Goal: Navigation & Orientation: Find specific page/section

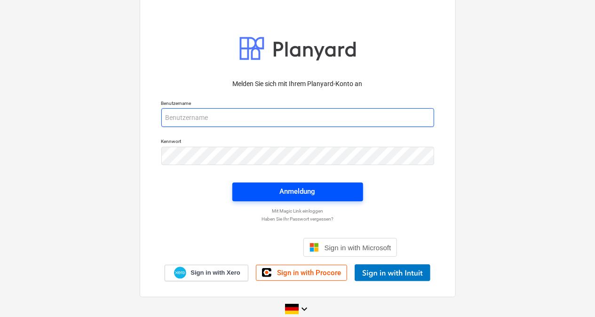
type input "[PERSON_NAME][EMAIL_ADDRESS][DOMAIN_NAME]"
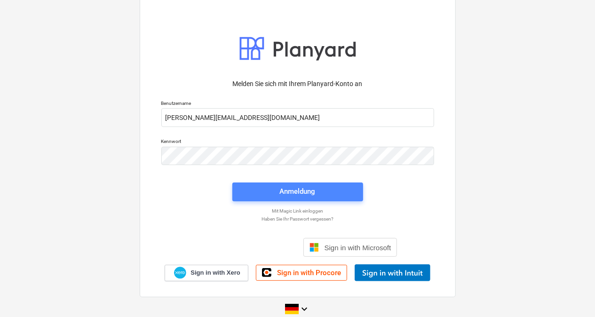
click at [314, 191] on div "Anmeldung" at bounding box center [298, 191] width 36 height 12
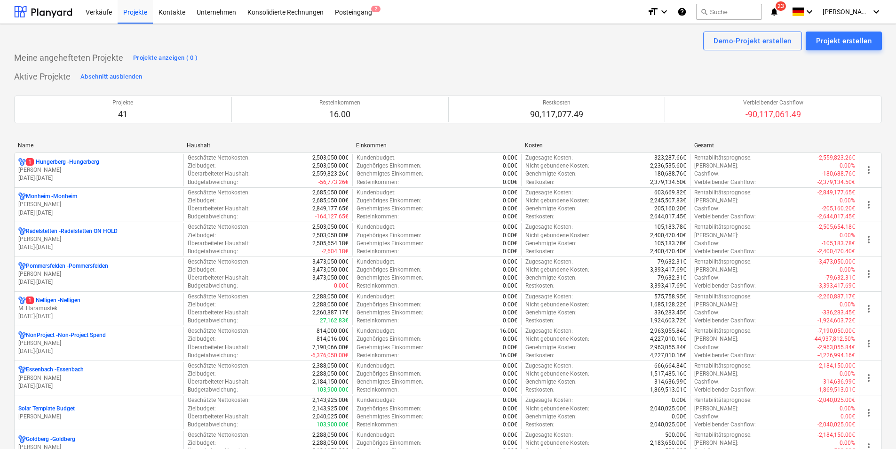
click at [62, 148] on div "Name" at bounding box center [98, 145] width 161 height 7
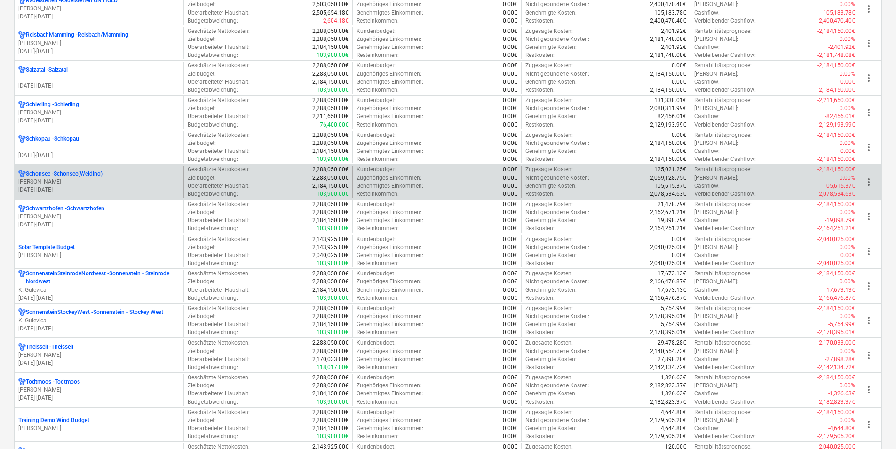
scroll to position [894, 0]
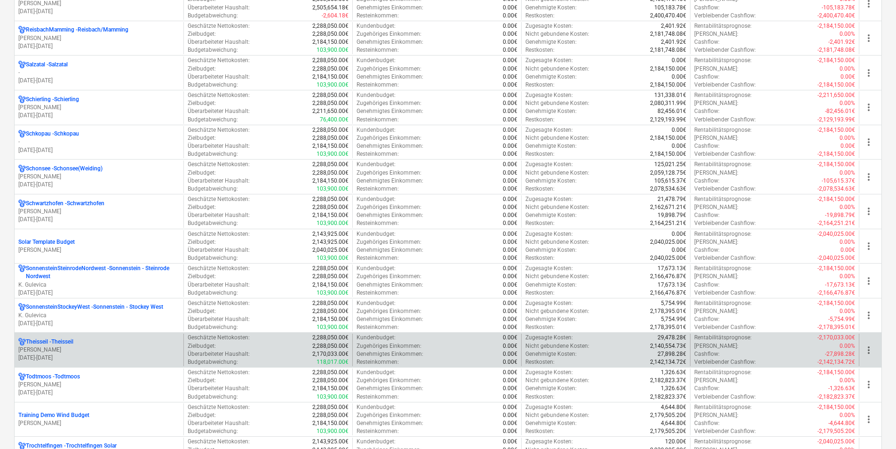
click at [55, 317] on p "Theisseil - Theisseil" at bounding box center [50, 342] width 48 height 8
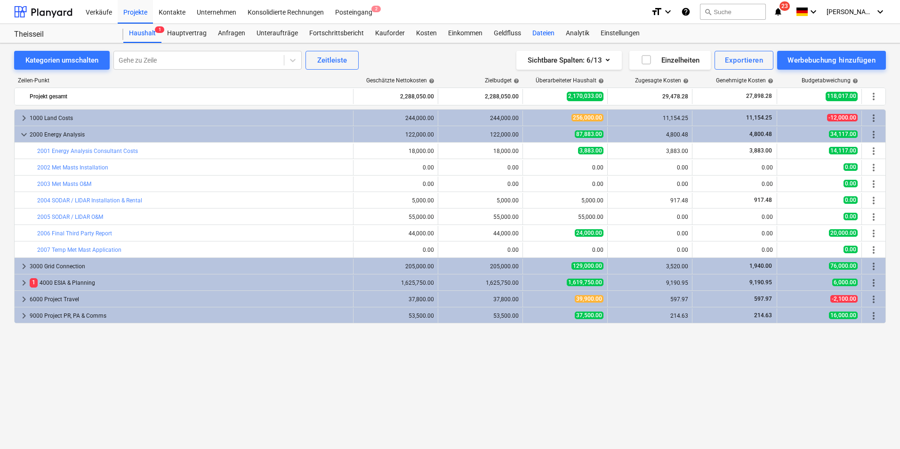
click at [534, 34] on div "Dateien" at bounding box center [542, 33] width 33 height 19
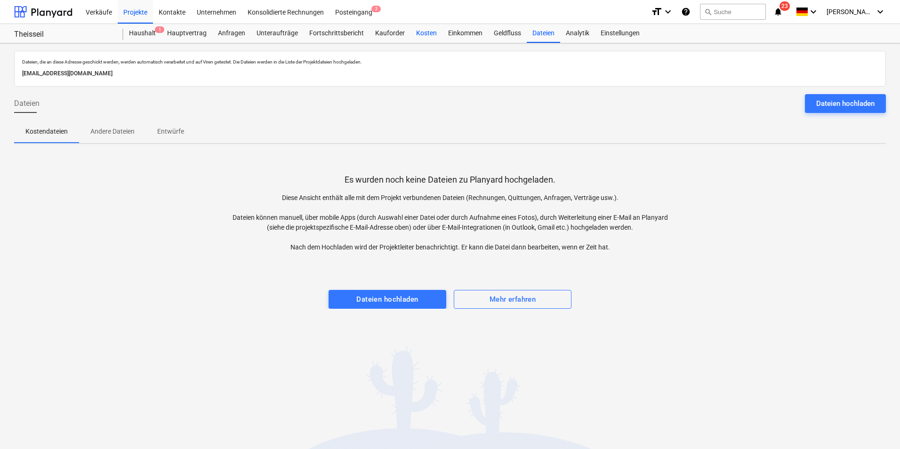
click at [429, 32] on div "Kosten" at bounding box center [426, 33] width 32 height 19
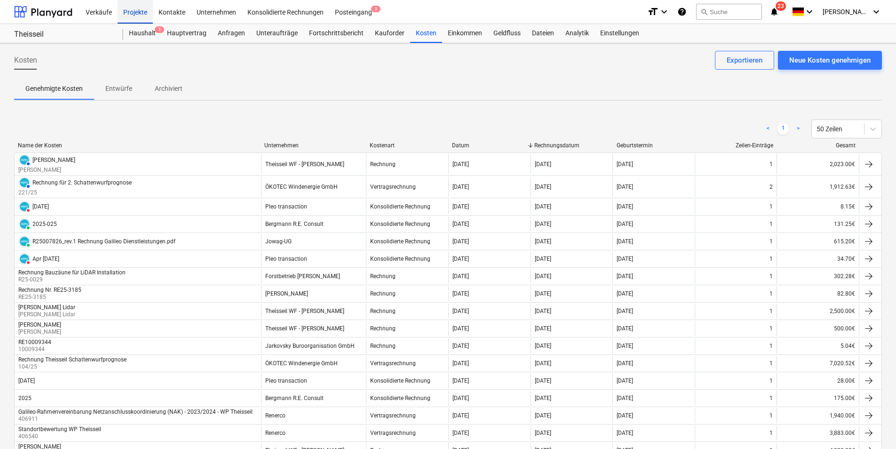
click at [143, 12] on div "Projekte" at bounding box center [135, 12] width 35 height 24
